Goal: Task Accomplishment & Management: Manage account settings

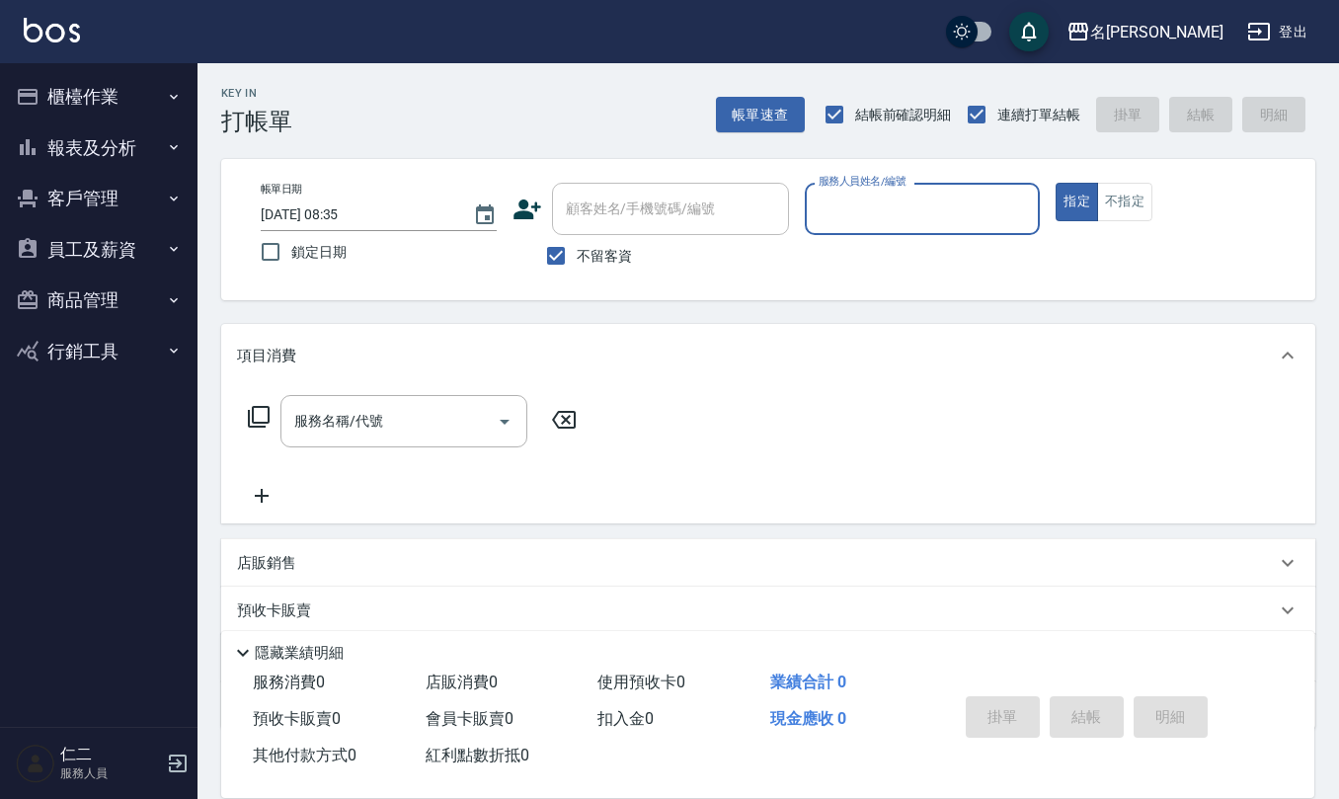
click at [163, 95] on button "櫃檯作業" at bounding box center [99, 96] width 182 height 51
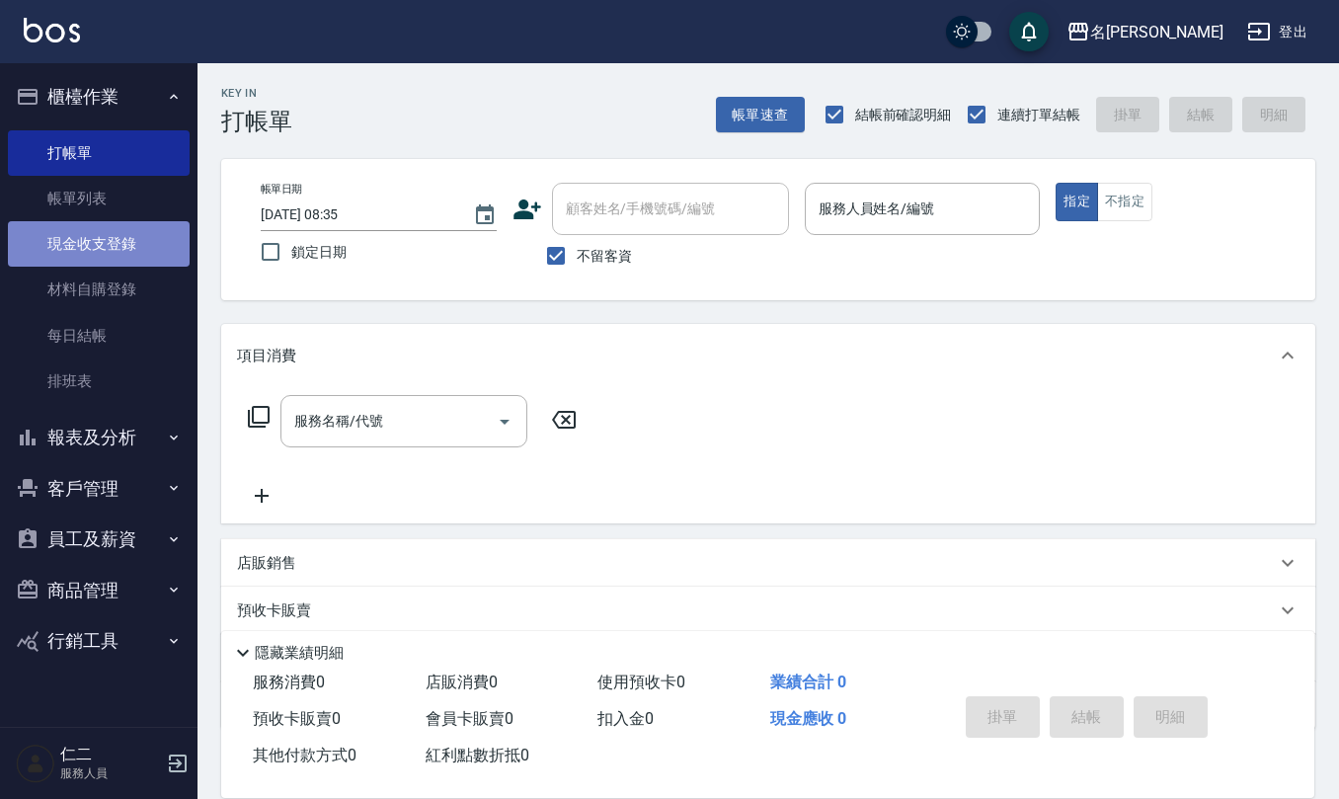
click at [136, 247] on link "現金收支登錄" at bounding box center [99, 243] width 182 height 45
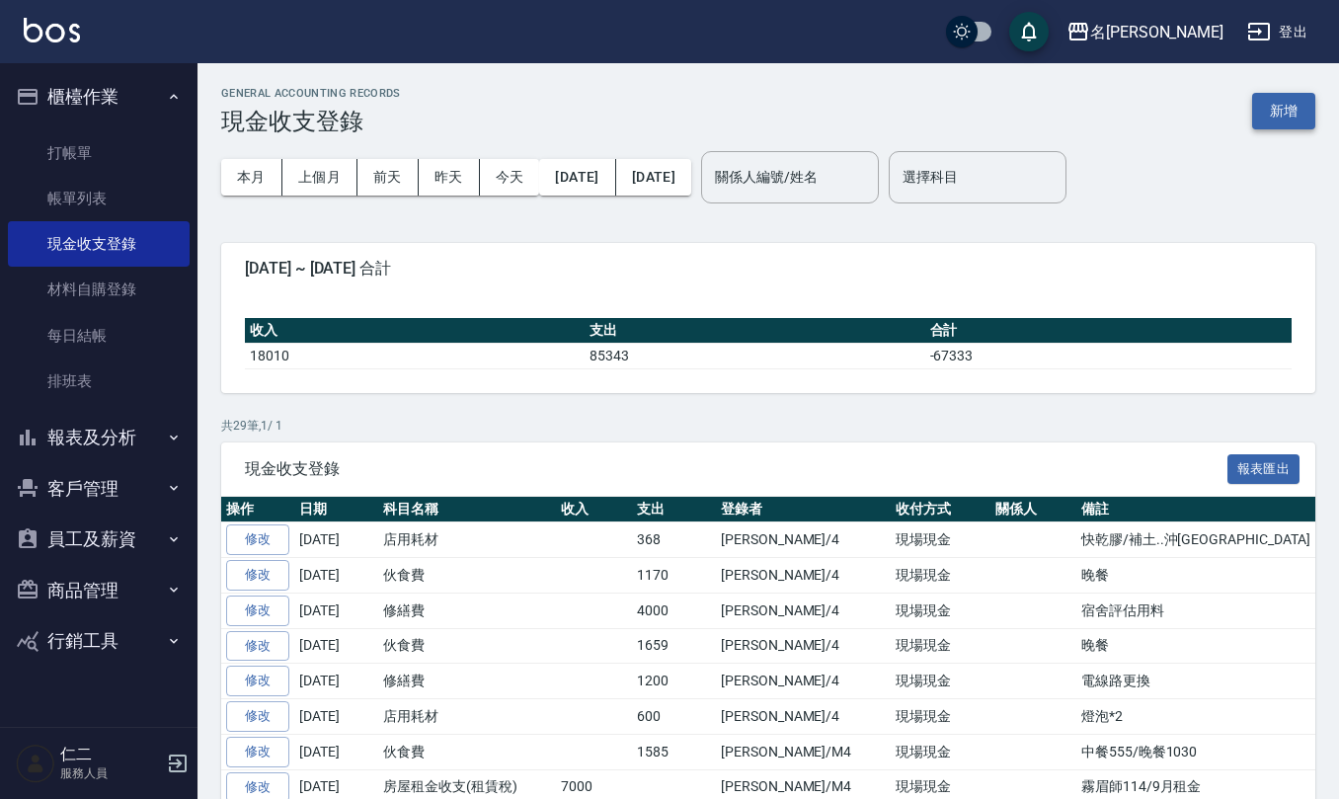
click at [1261, 105] on button "新增" at bounding box center [1283, 111] width 63 height 37
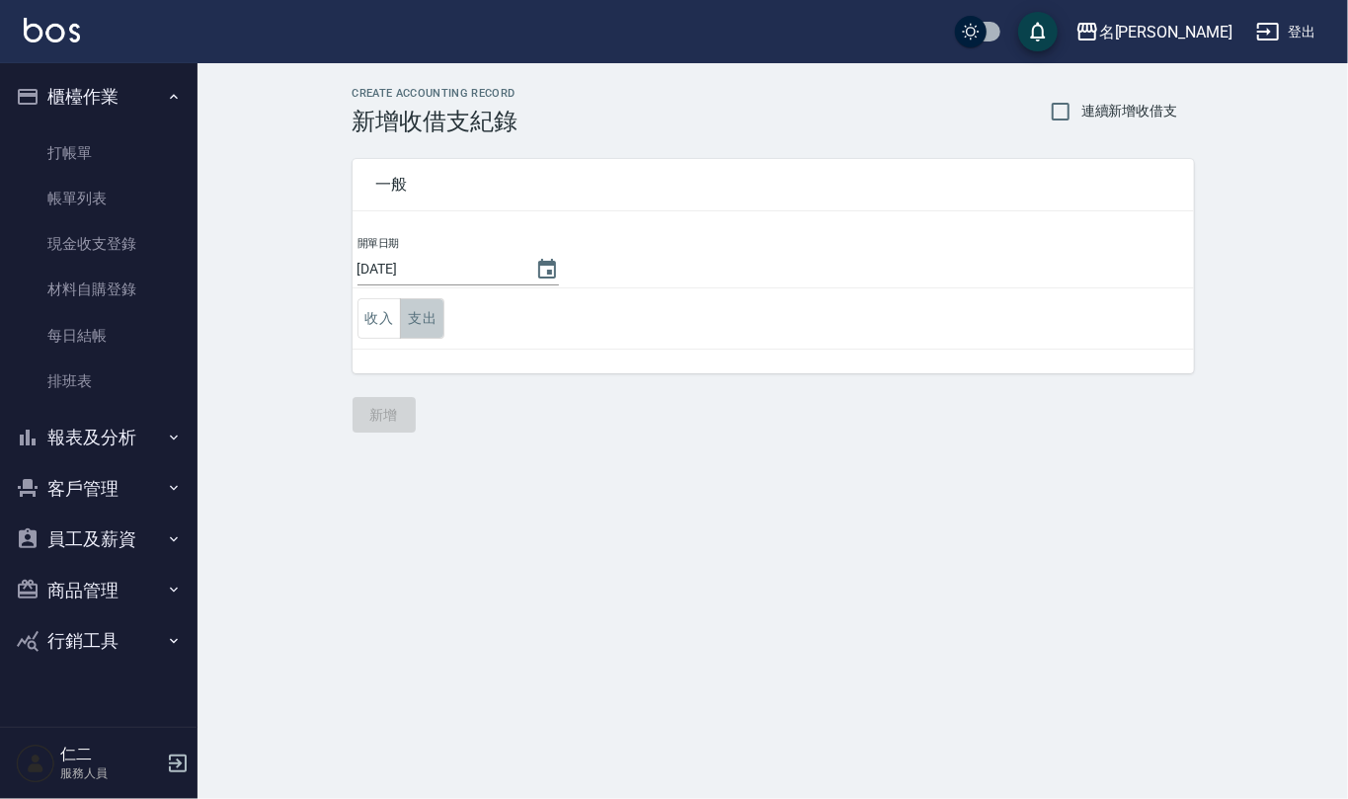
click at [430, 313] on button "支出" at bounding box center [422, 318] width 44 height 40
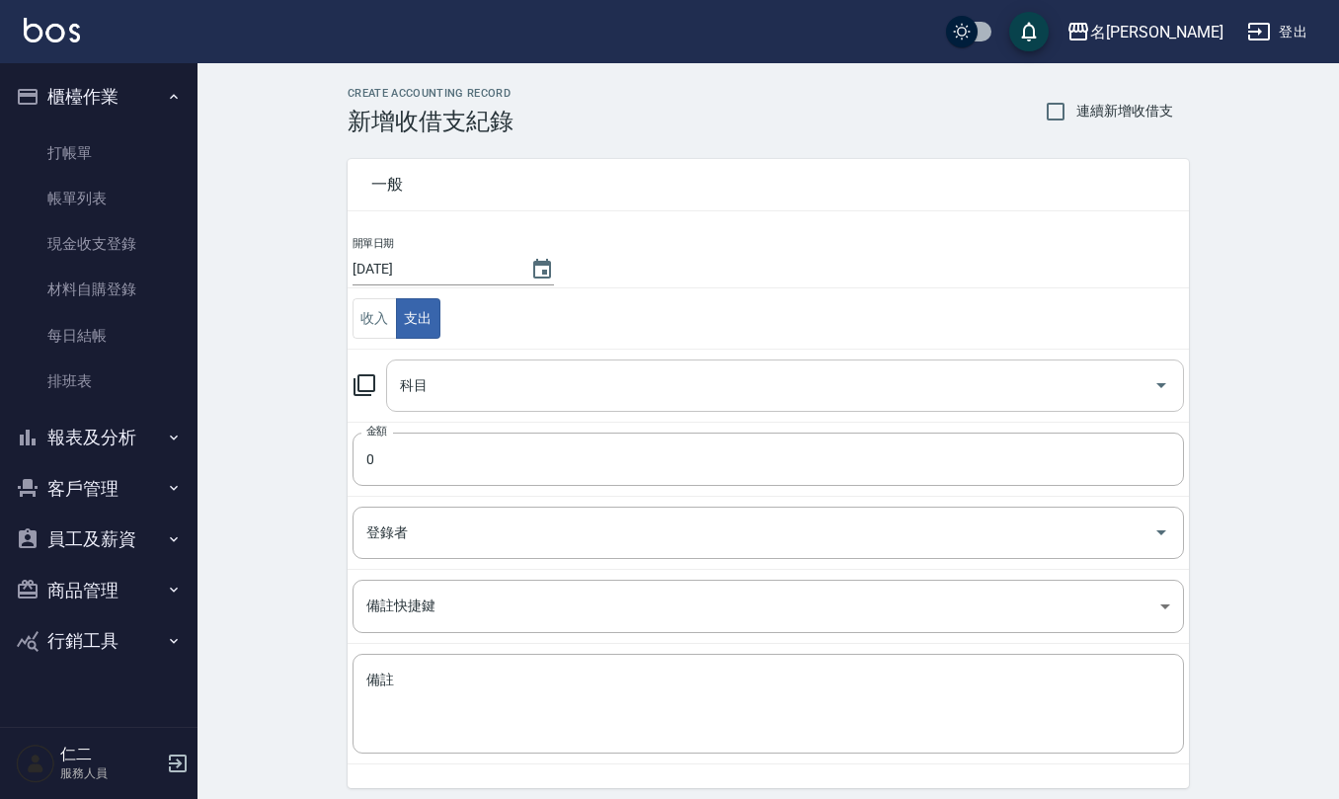
click at [496, 381] on input "科目" at bounding box center [770, 385] width 750 height 35
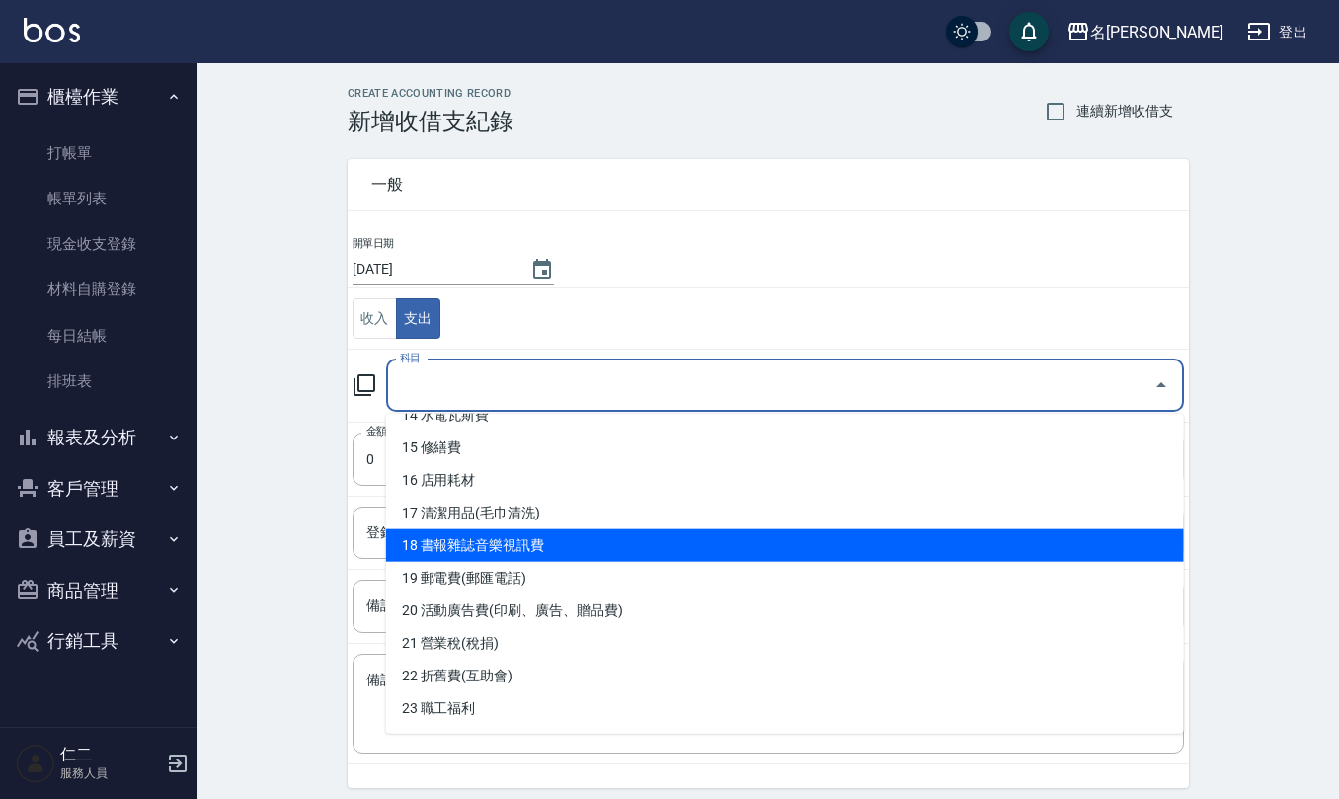
scroll to position [526, 0]
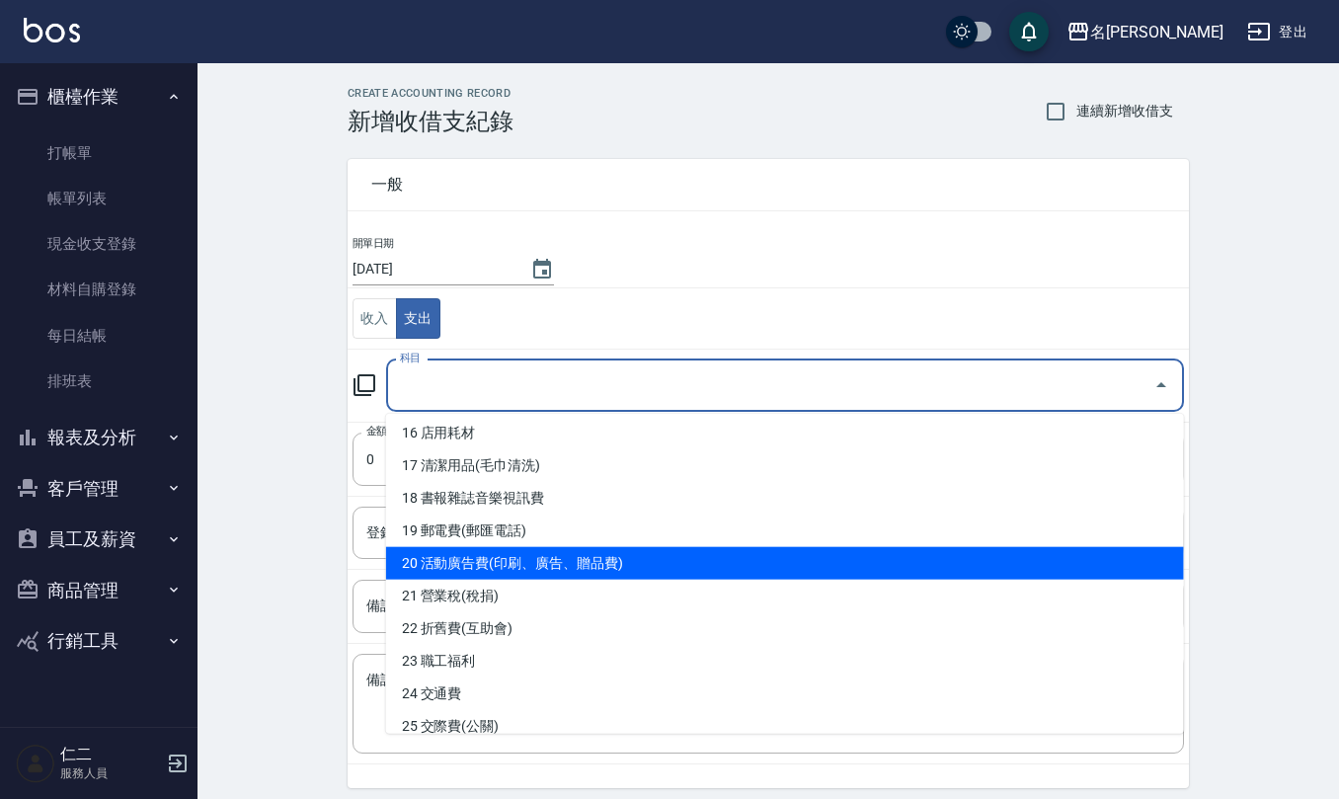
click at [606, 573] on li "20 活動廣告費(印刷、廣告、贈品費)" at bounding box center [785, 563] width 798 height 33
type input "20 活動廣告費(印刷、廣告、贈品費)"
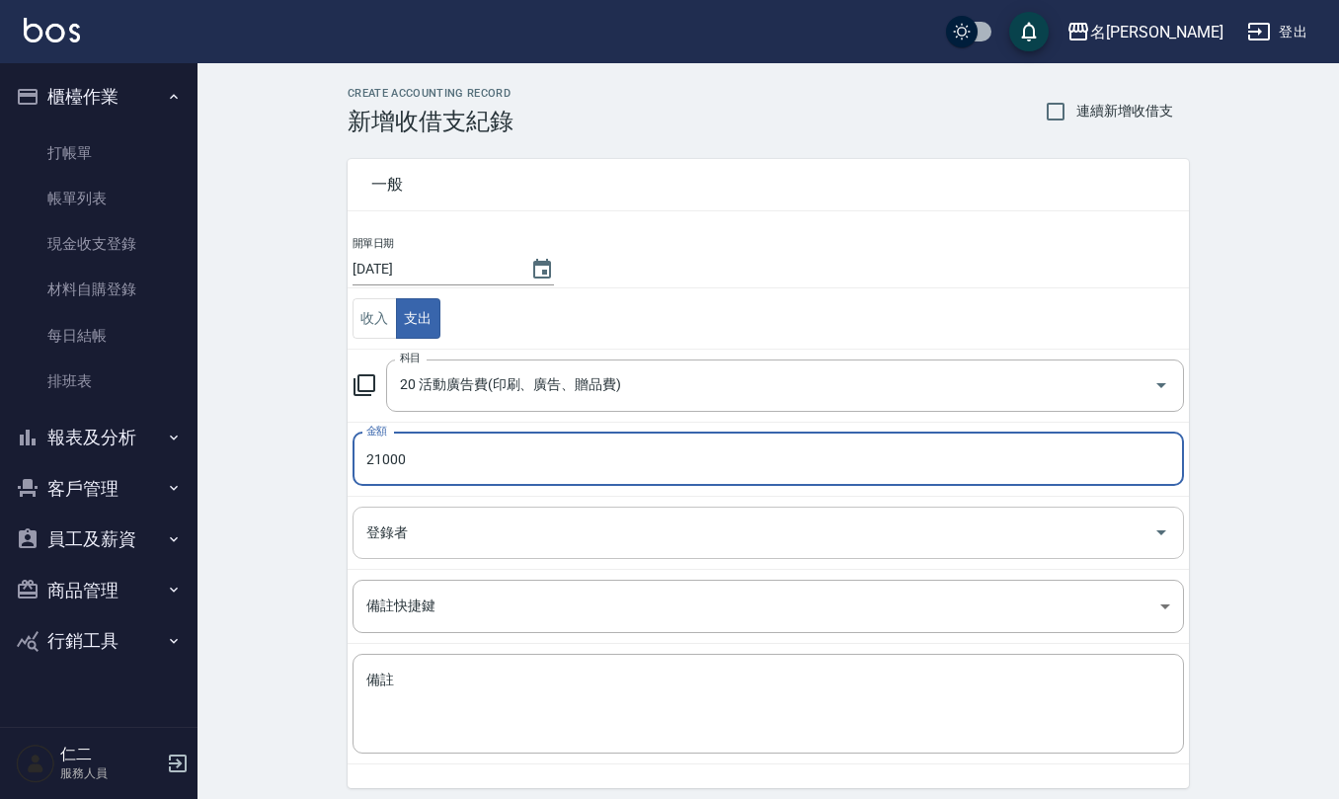
type input "21000"
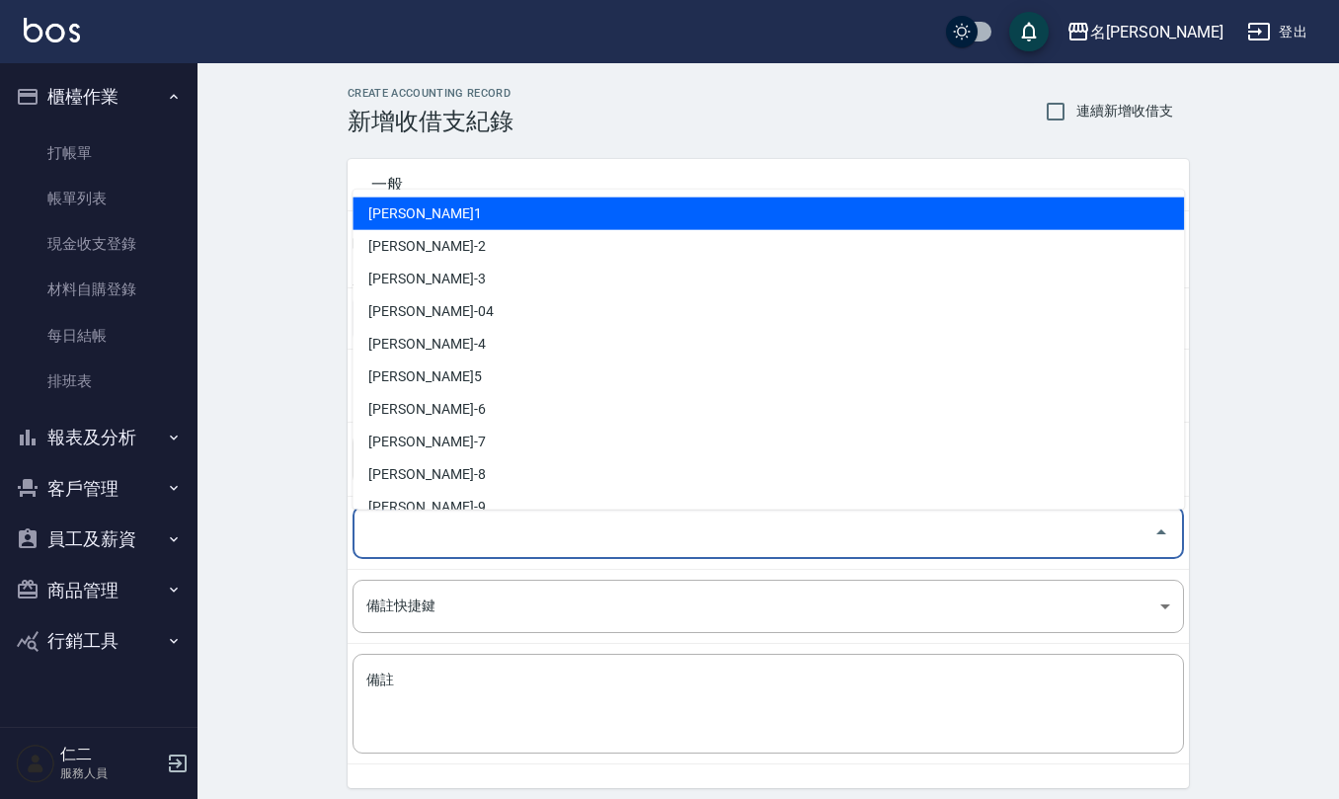
click at [574, 529] on input "登錄者" at bounding box center [753, 532] width 784 height 35
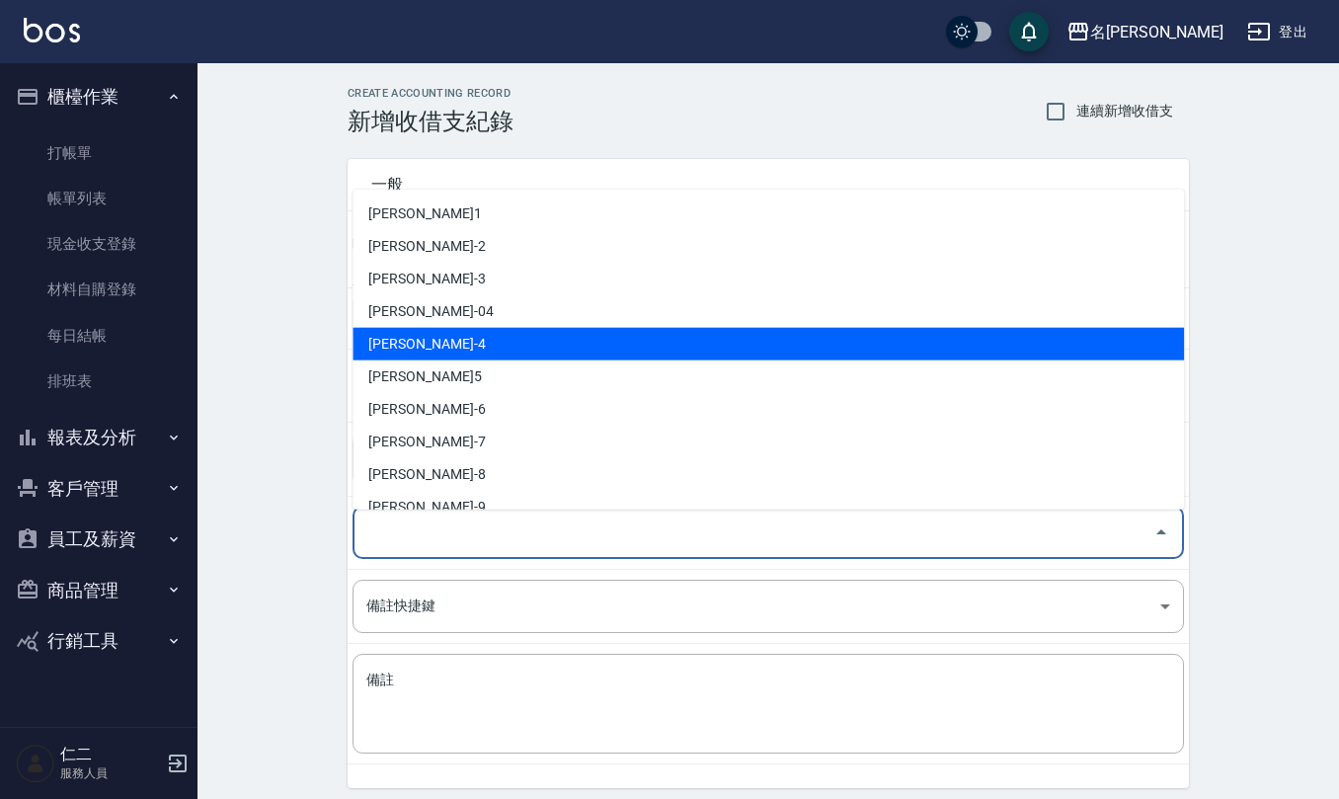
click at [558, 344] on li "[PERSON_NAME]-4" at bounding box center [767, 344] width 831 height 33
type input "[PERSON_NAME]-4"
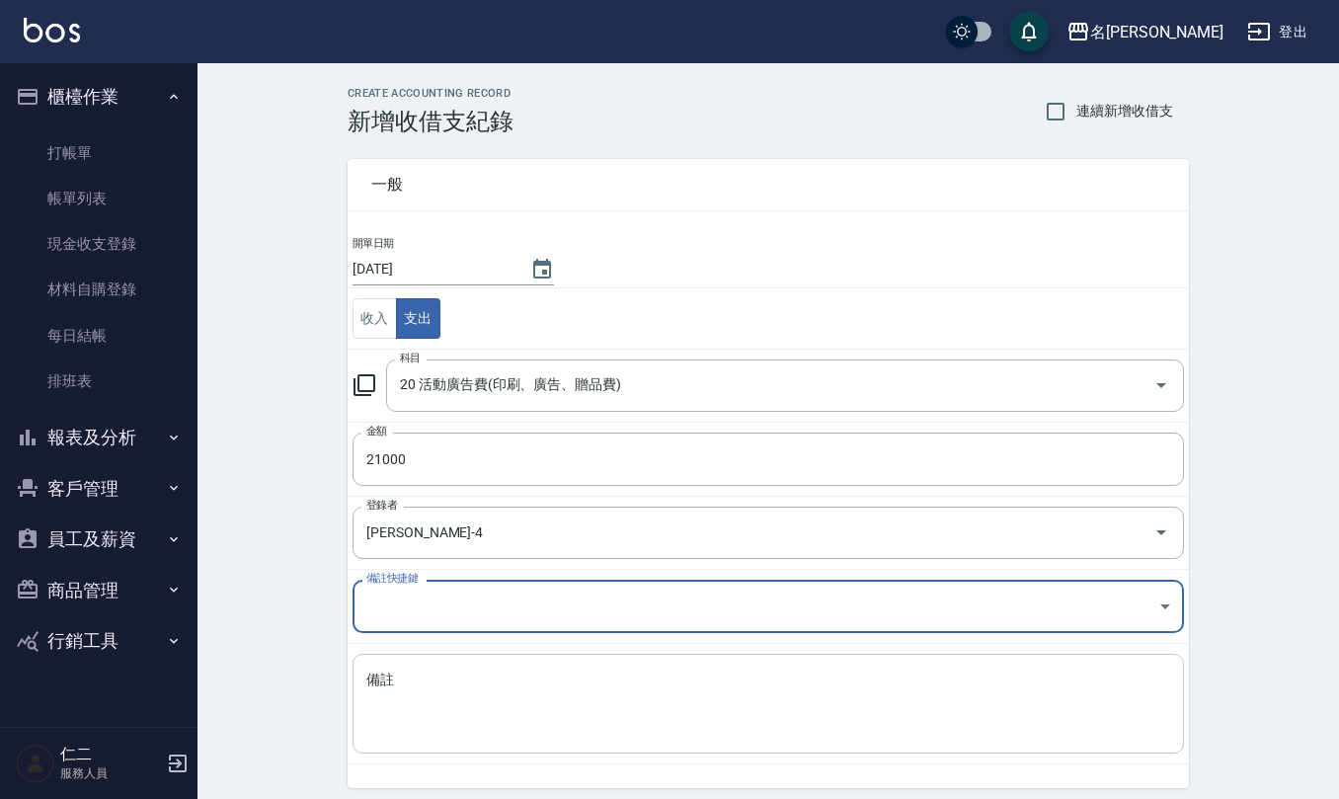
click at [467, 692] on textarea "備註" at bounding box center [768, 703] width 804 height 67
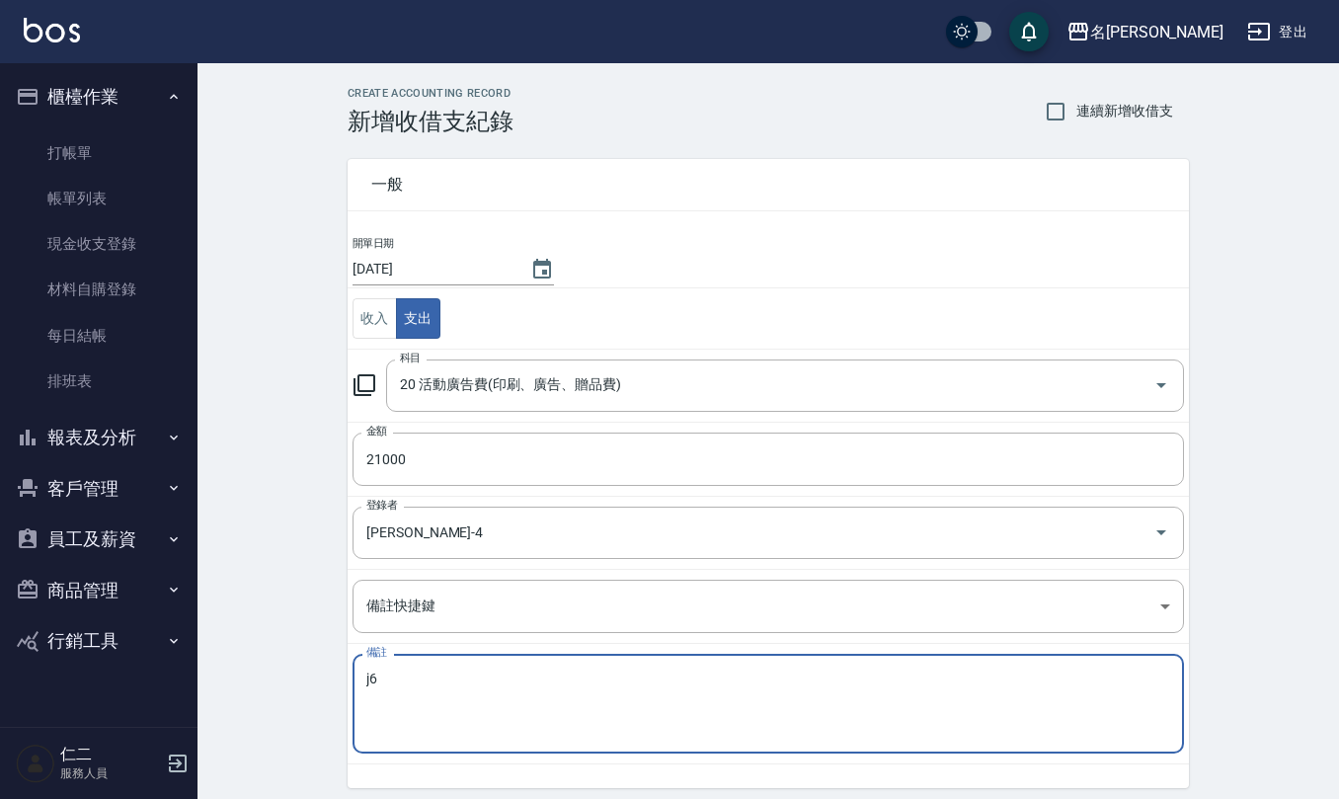
type textarea "j"
type textarea "恩"
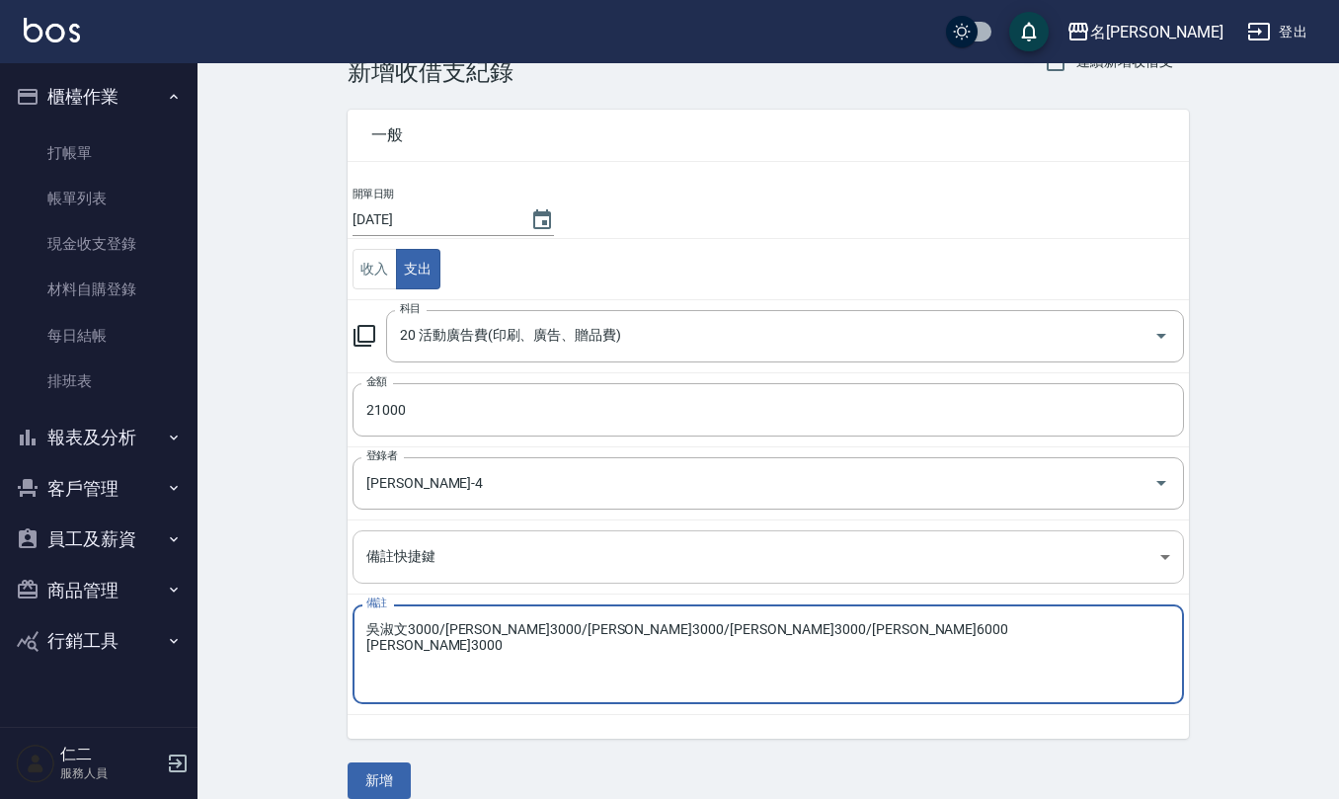
scroll to position [75, 0]
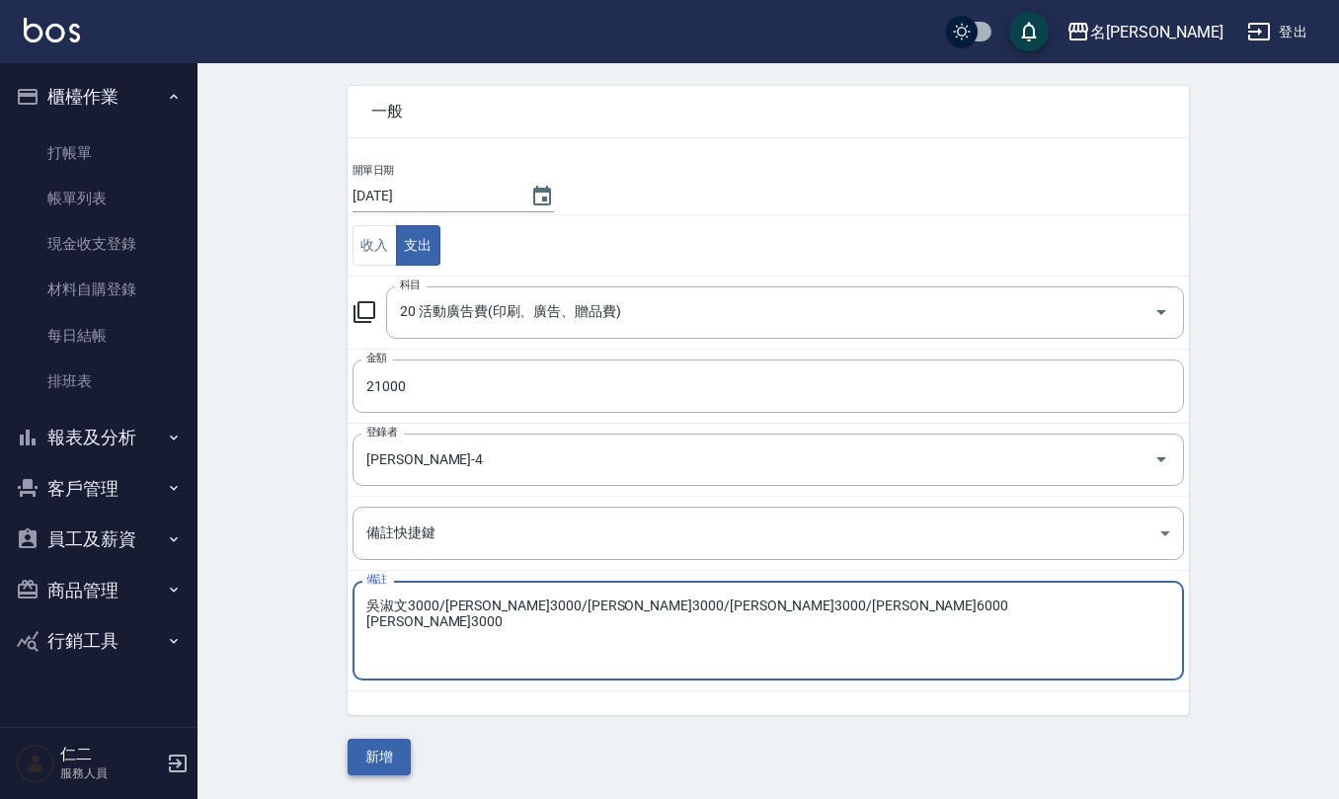
type textarea "吳淑文3000/[PERSON_NAME]3000/[PERSON_NAME]3000/[PERSON_NAME]3000/[PERSON_NAME]6000…"
click at [375, 766] on button "新增" at bounding box center [379, 757] width 63 height 37
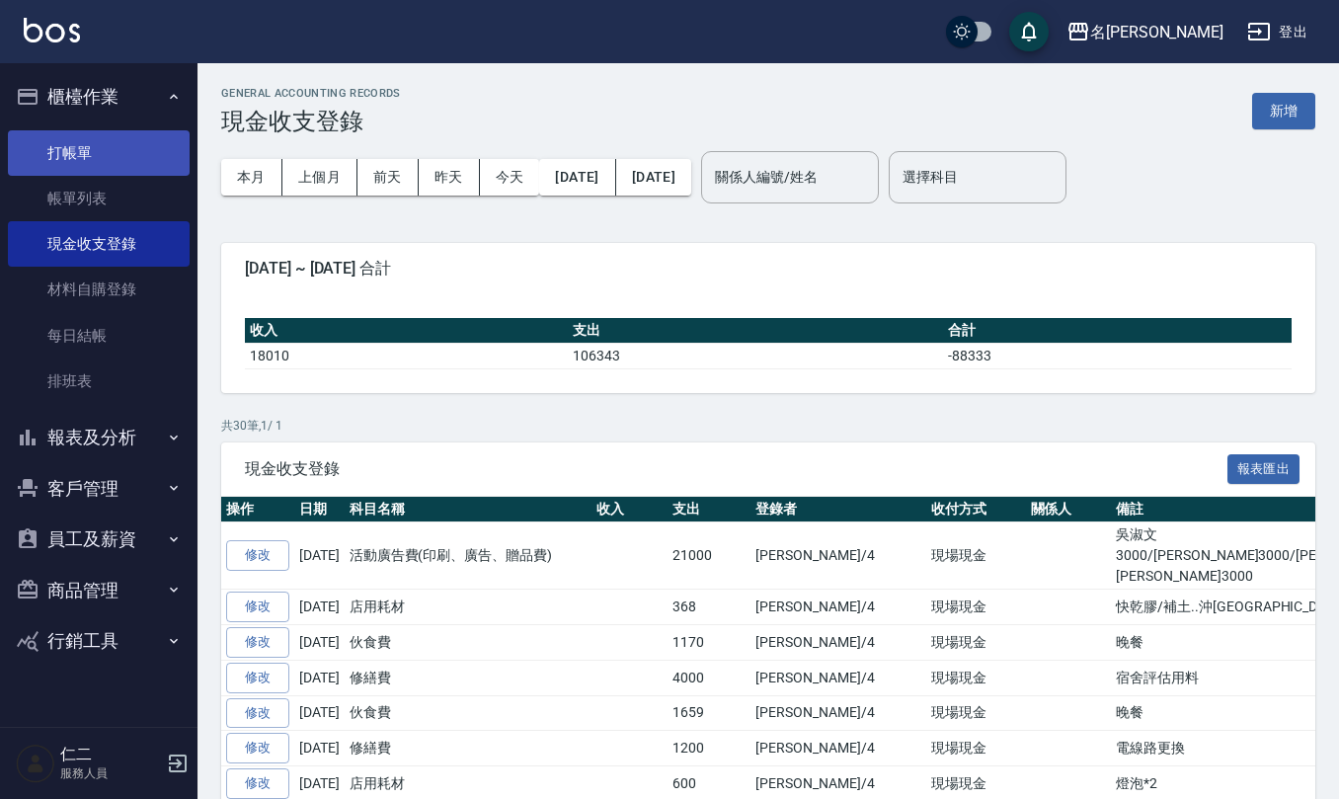
click at [109, 151] on link "打帳單" at bounding box center [99, 152] width 182 height 45
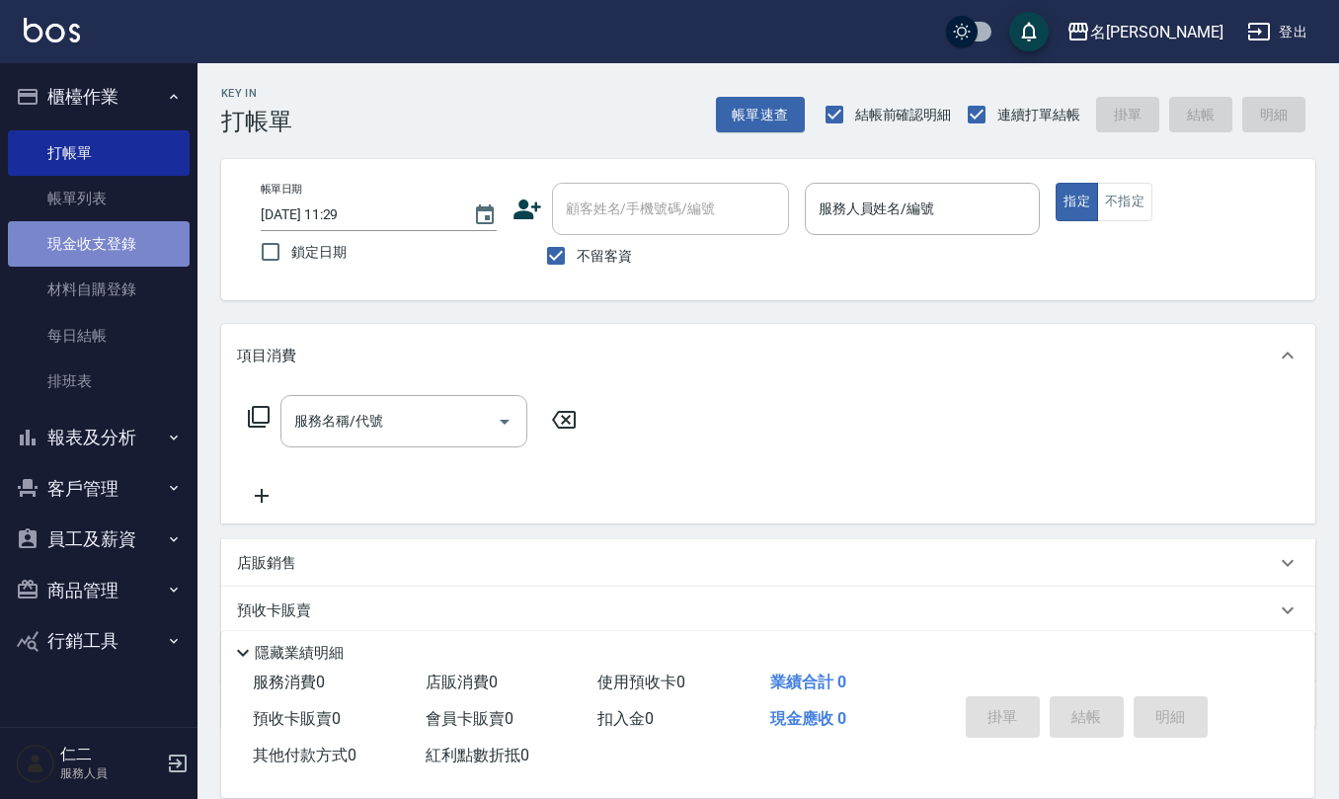
click at [143, 250] on link "現金收支登錄" at bounding box center [99, 243] width 182 height 45
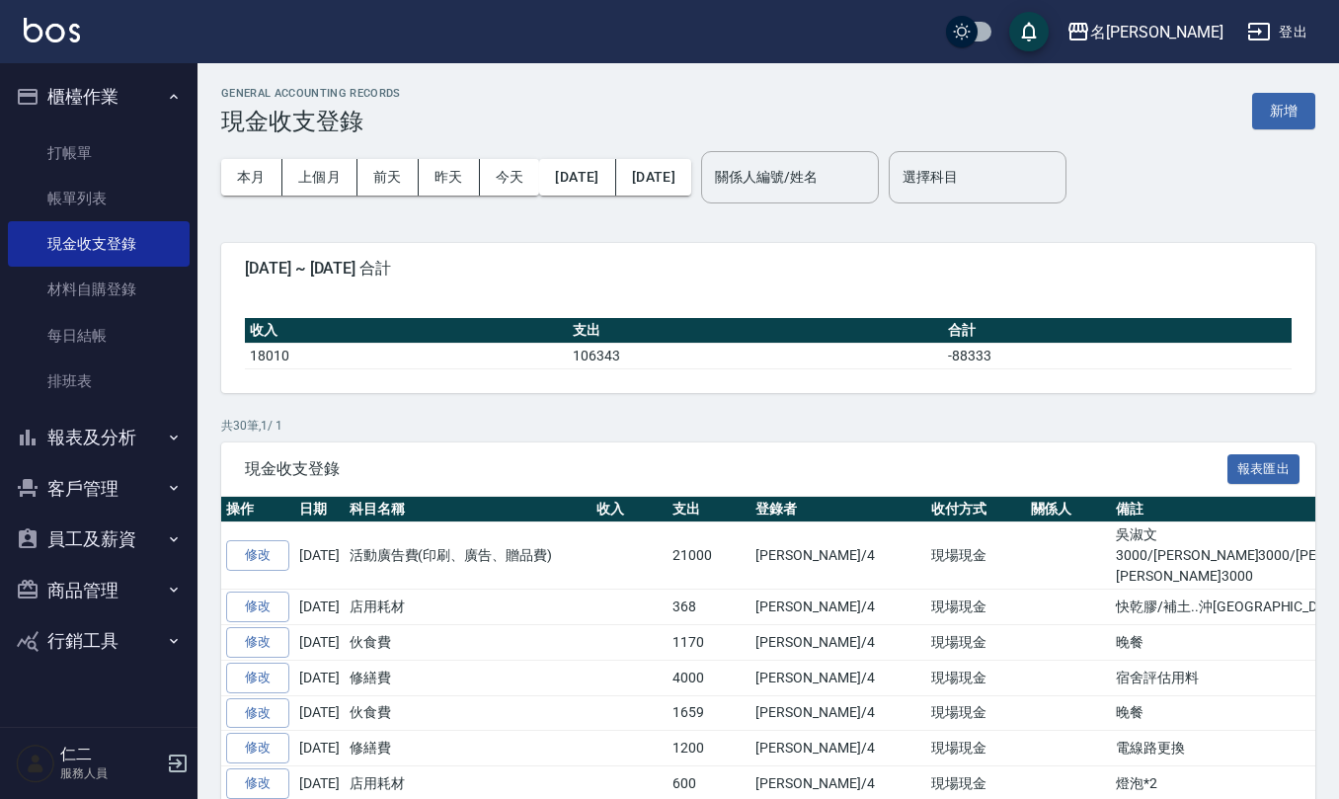
click at [1026, 551] on td at bounding box center [1069, 555] width 86 height 67
click at [269, 554] on link "修改" at bounding box center [257, 555] width 63 height 31
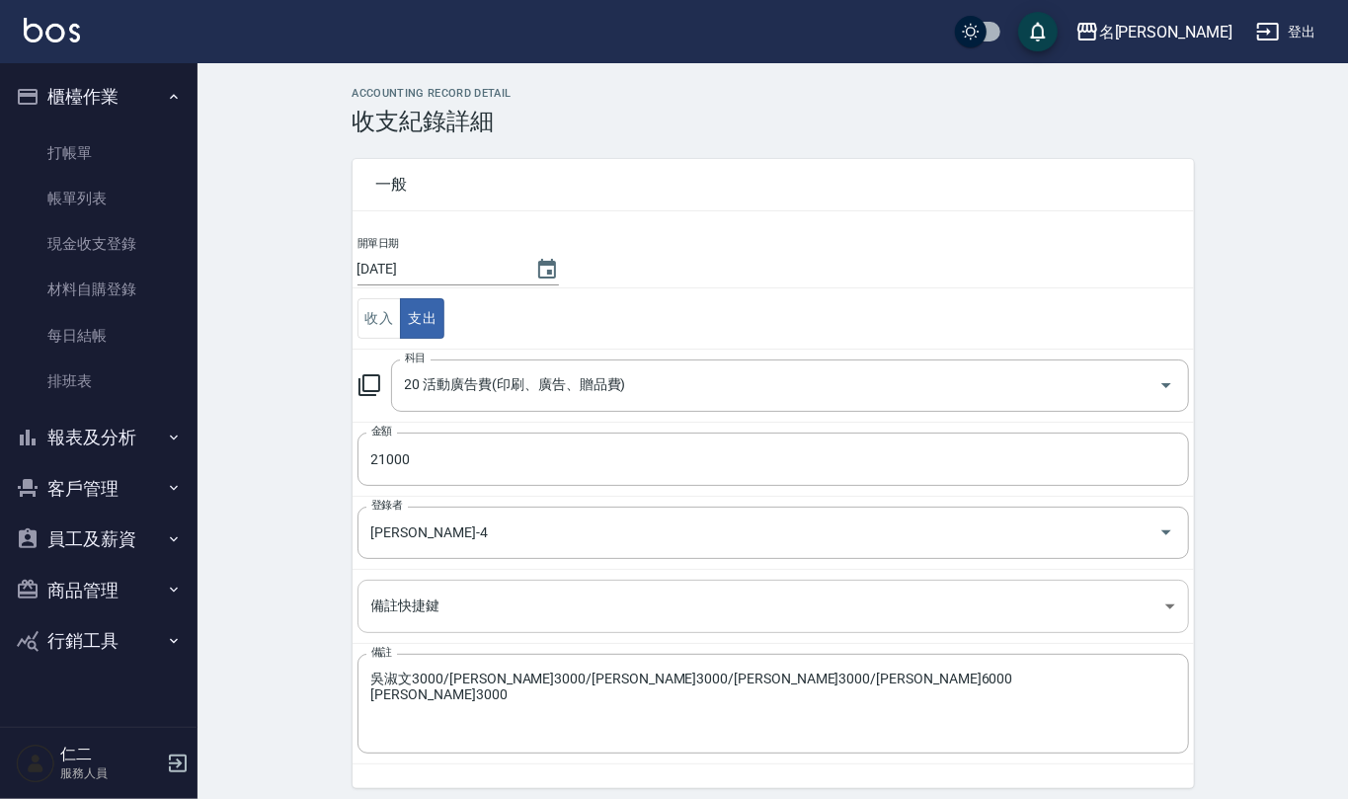
click at [376, 610] on body "名留仁二 登出 櫃檯作業 打帳單 帳單列表 現金收支登錄 材料自購登錄 每日結帳 排班表 報表及分析 報表目錄 店家區間累計表 店家日報表 互助日報表 互助月…" at bounding box center [674, 424] width 1348 height 848
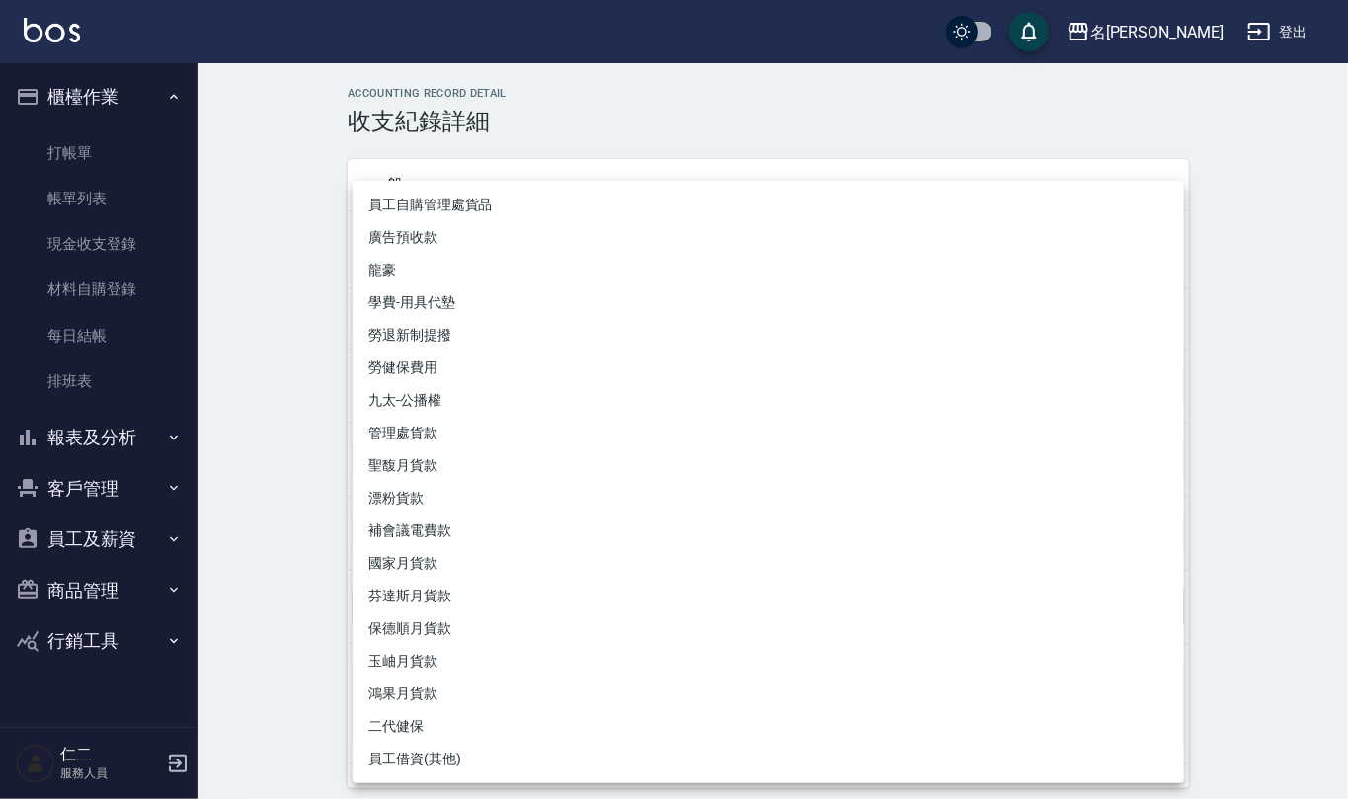
click at [310, 561] on div at bounding box center [674, 399] width 1348 height 799
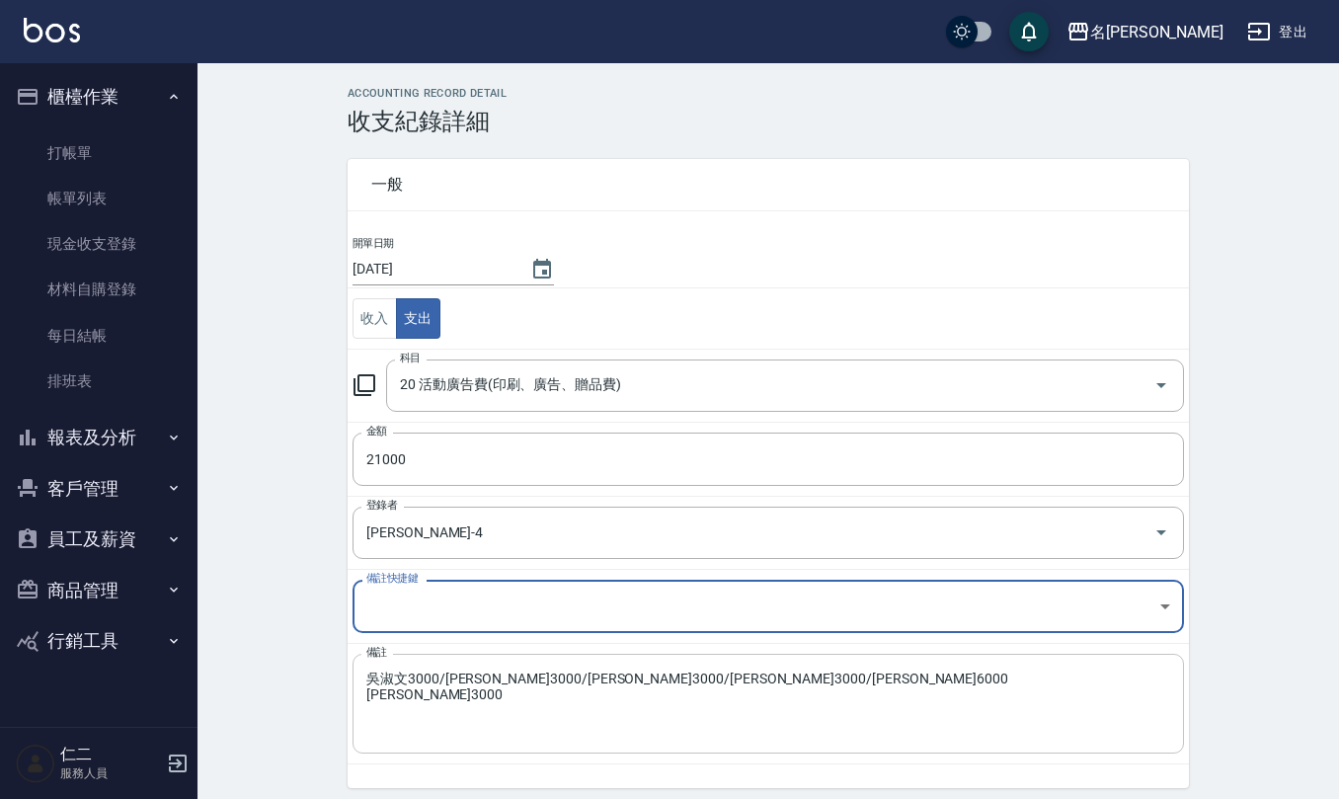
click at [363, 677] on div "[PERSON_NAME]3000/[PERSON_NAME]3000/[PERSON_NAME]3000/[PERSON_NAME]3000/[PERSON…" at bounding box center [767, 704] width 831 height 100
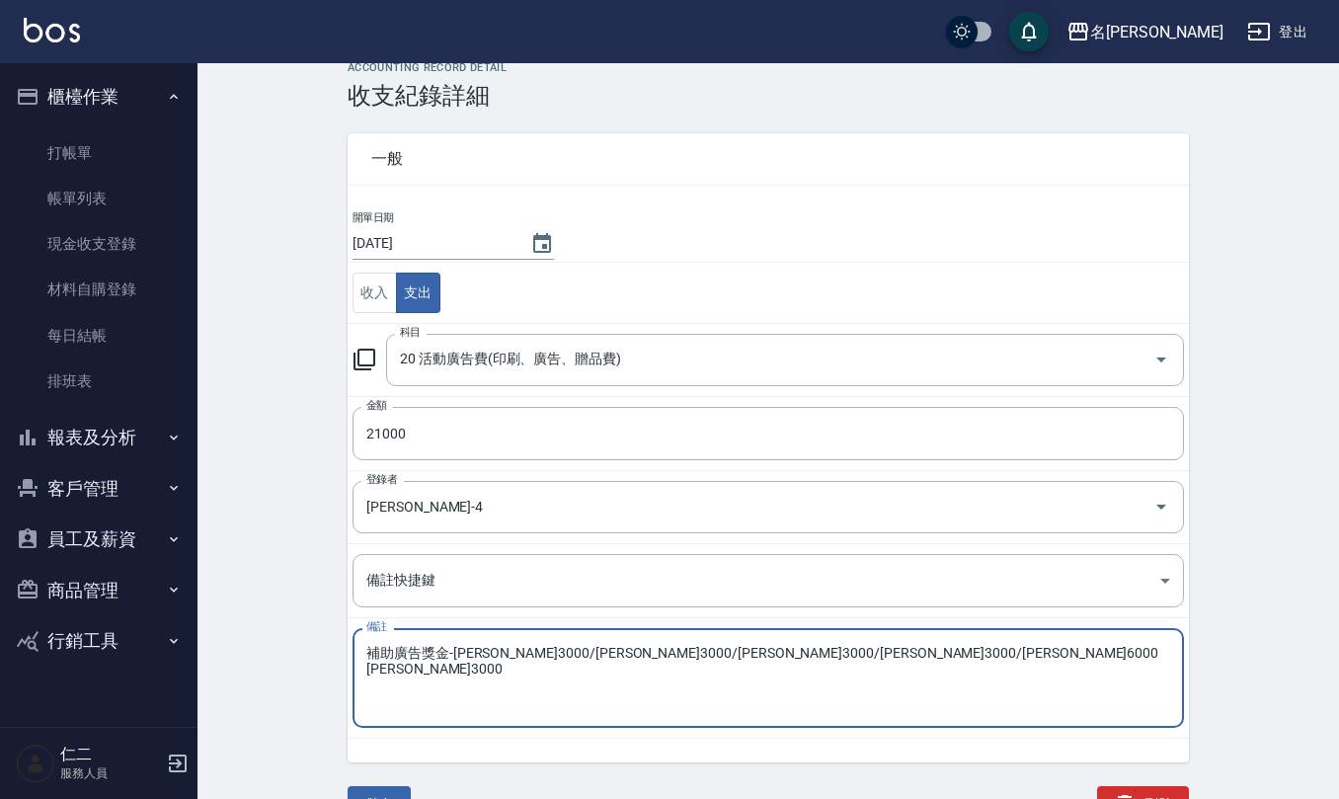
scroll to position [51, 0]
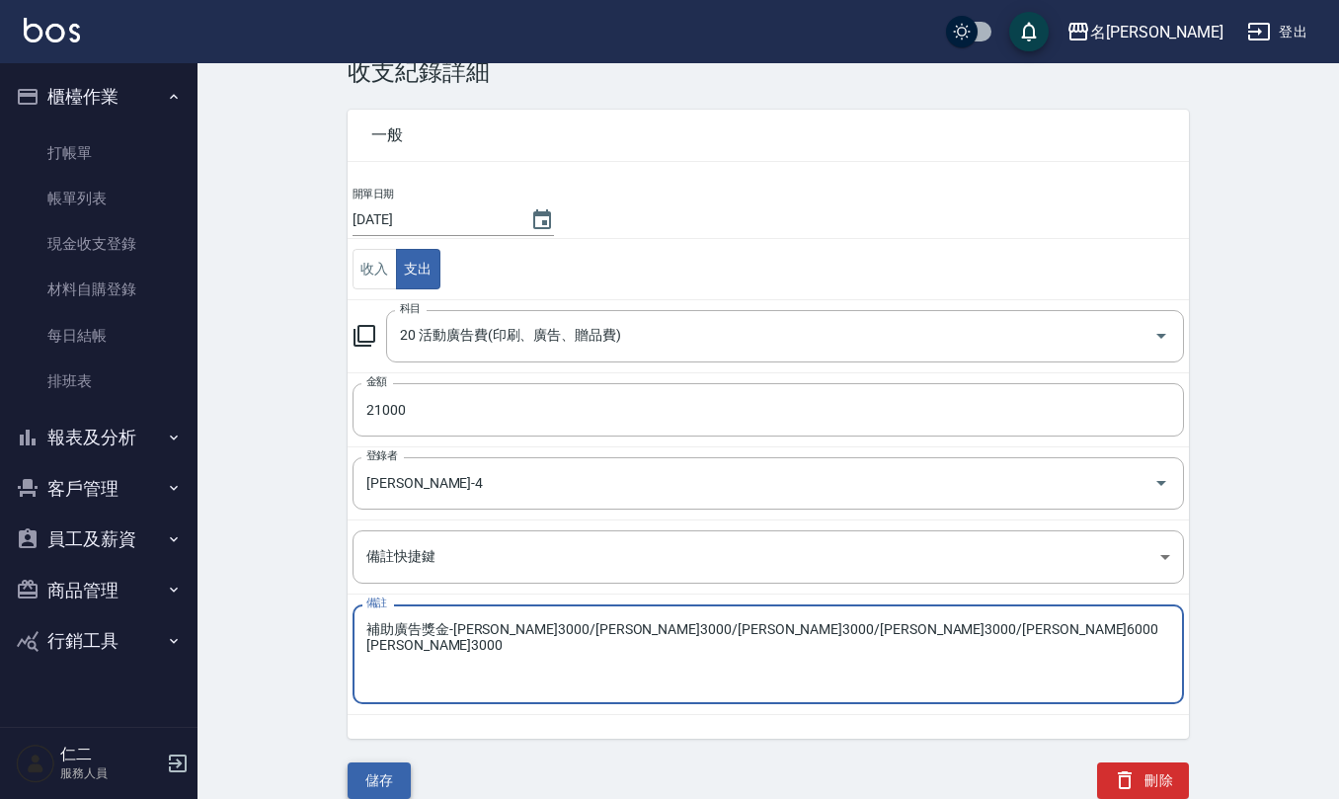
type textarea "補助廣告獎金-[PERSON_NAME]3000/[PERSON_NAME]3000/[PERSON_NAME]3000/[PERSON_NAME]3000/…"
click at [371, 774] on button "儲存" at bounding box center [379, 780] width 63 height 37
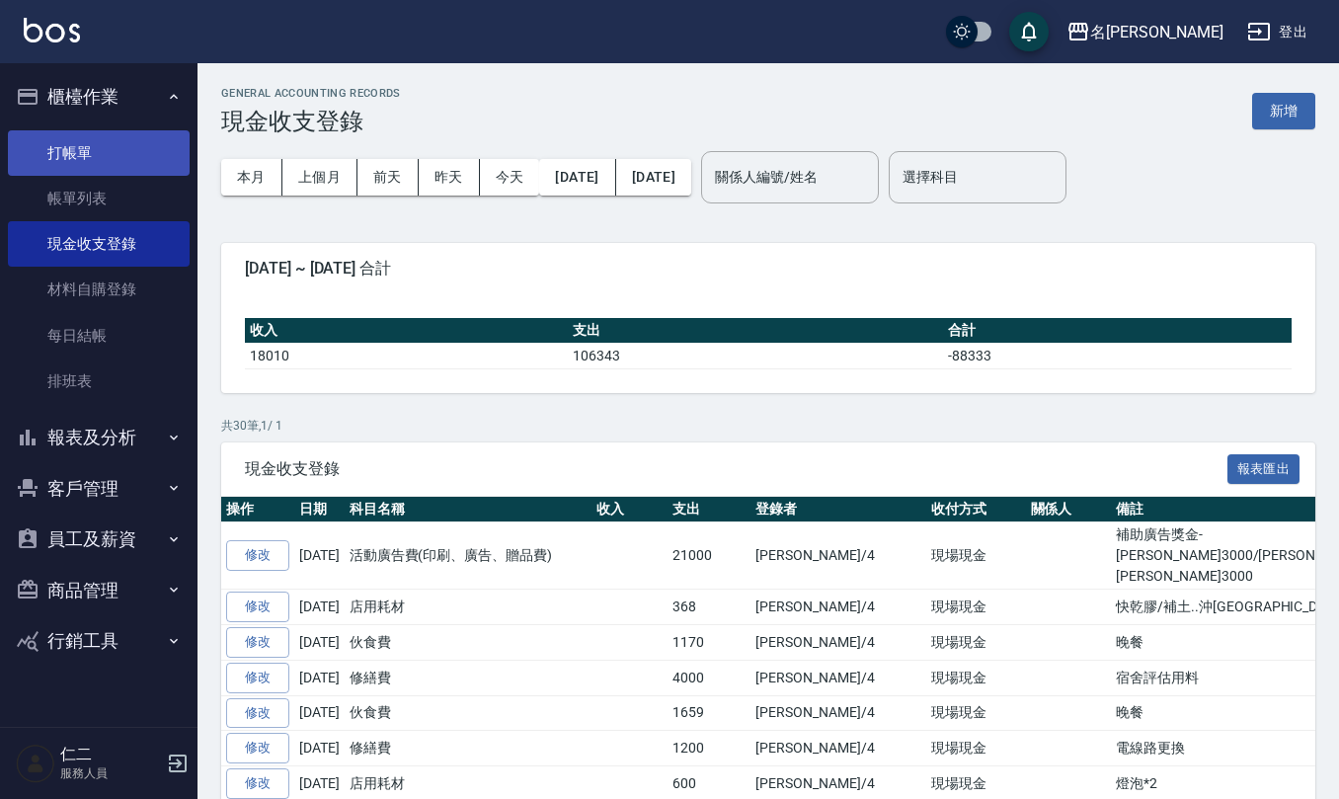
click at [79, 144] on link "打帳單" at bounding box center [99, 152] width 182 height 45
